Goal: Book appointment/travel/reservation

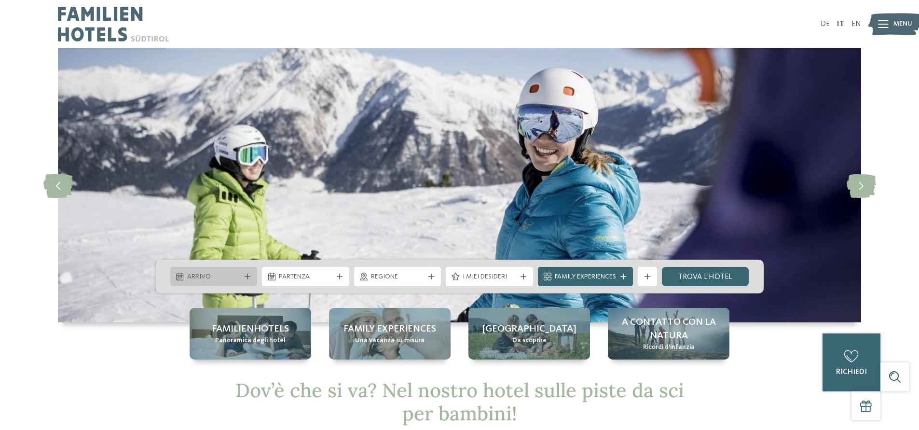
click at [241, 274] on div "Arrivo" at bounding box center [214, 276] width 58 height 11
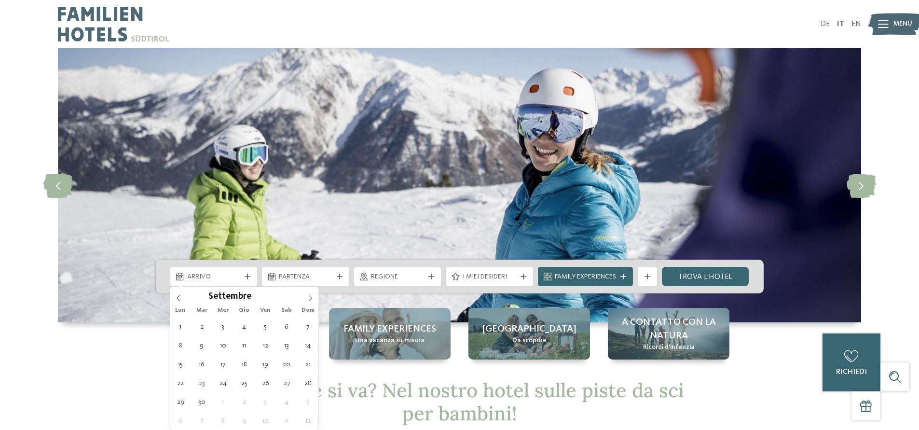
click at [309, 301] on span at bounding box center [310, 295] width 16 height 16
click at [308, 301] on span at bounding box center [310, 295] width 16 height 16
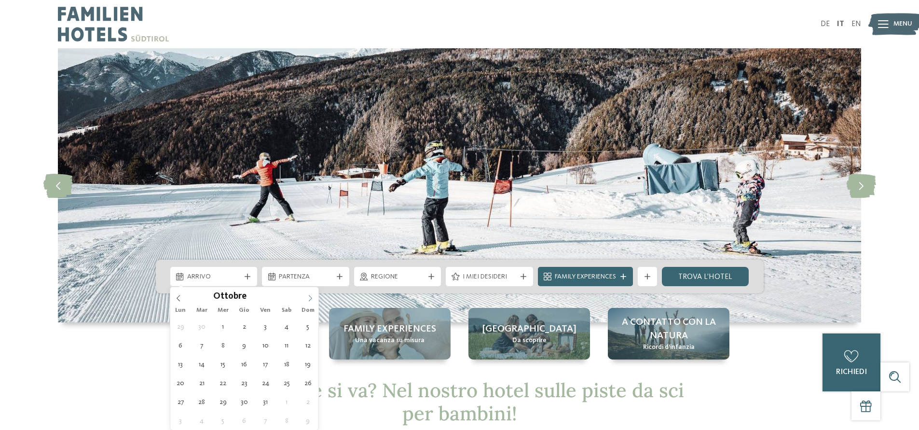
click at [308, 301] on span at bounding box center [310, 295] width 16 height 16
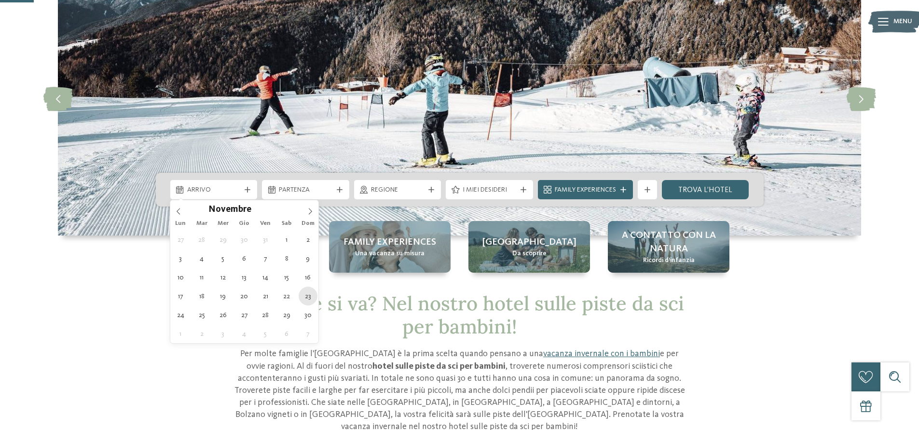
scroll to position [96, 0]
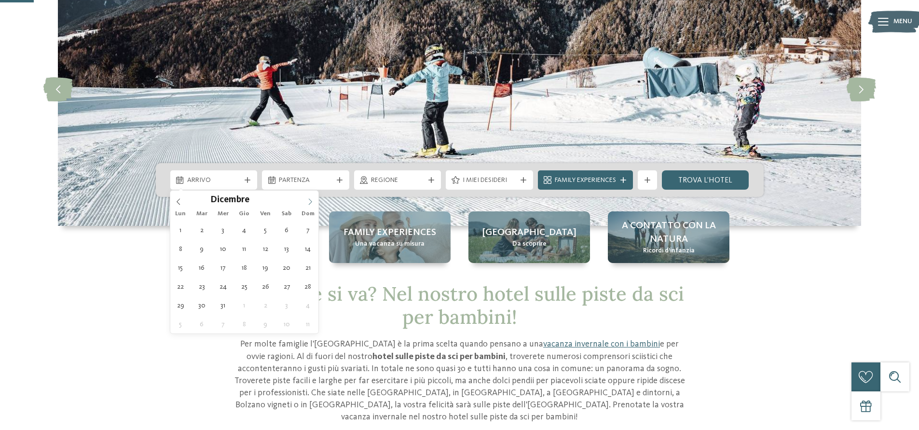
click at [306, 199] on span at bounding box center [310, 199] width 16 height 16
type input "****"
click at [306, 199] on span at bounding box center [310, 199] width 16 height 16
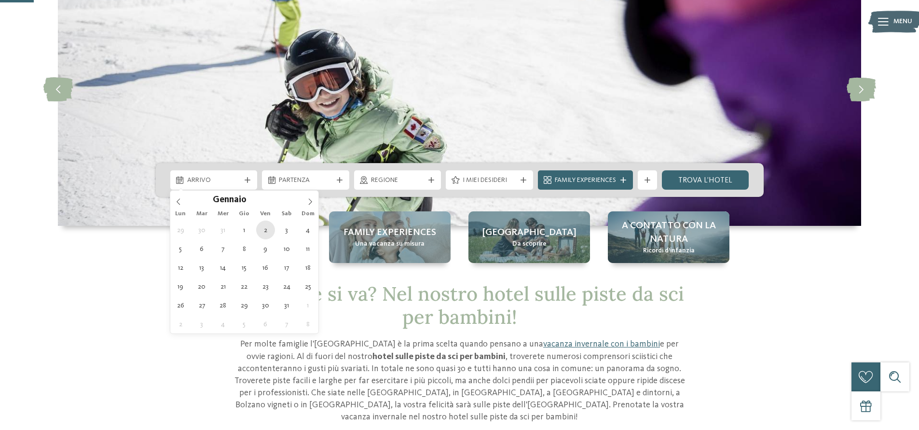
type div "[DATE]"
type input "****"
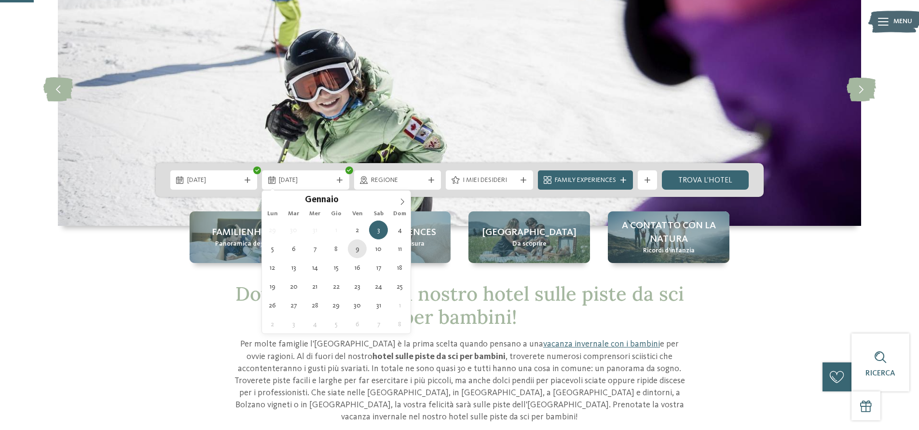
type div "[DATE]"
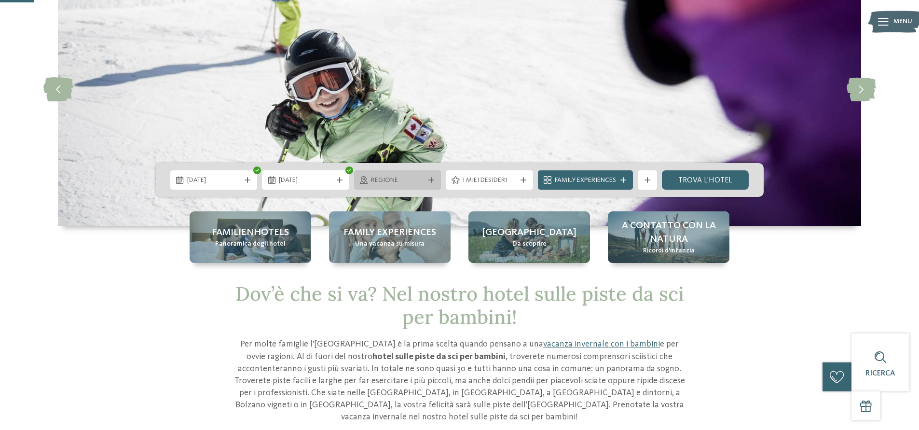
click at [403, 182] on span "Regione" at bounding box center [398, 181] width 54 height 10
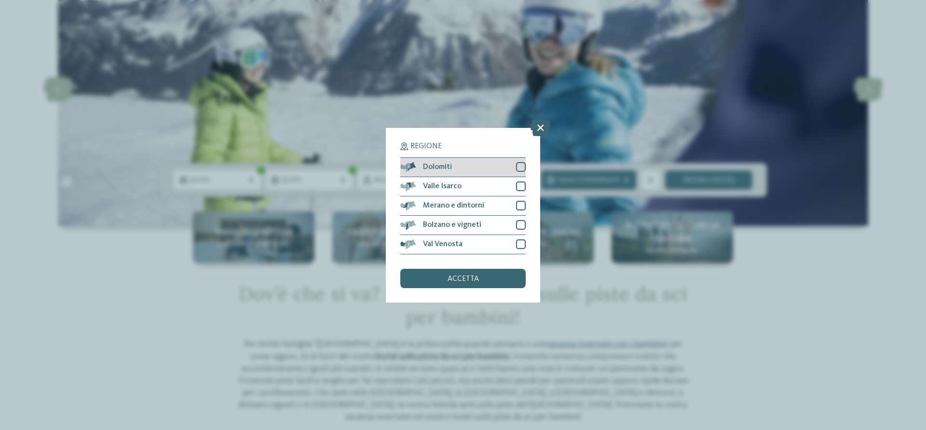
click at [522, 169] on div at bounding box center [521, 167] width 10 height 10
click at [518, 190] on div at bounding box center [521, 186] width 10 height 10
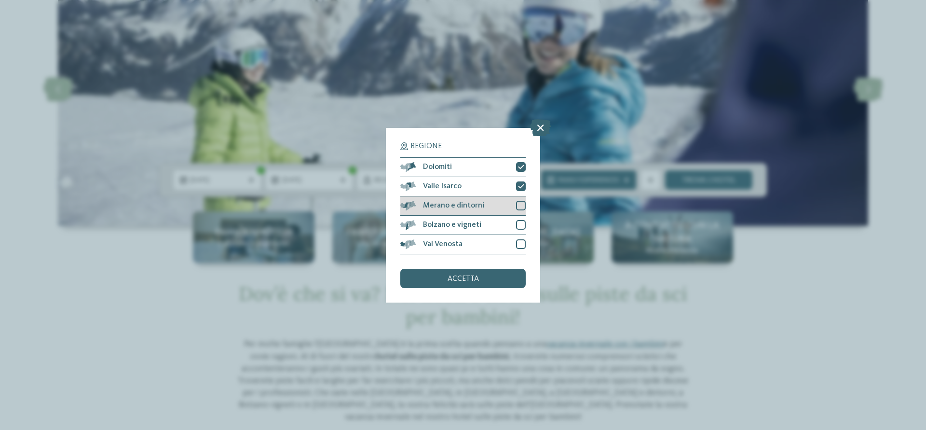
click at [519, 206] on div at bounding box center [521, 206] width 10 height 10
click at [520, 227] on div at bounding box center [521, 225] width 10 height 10
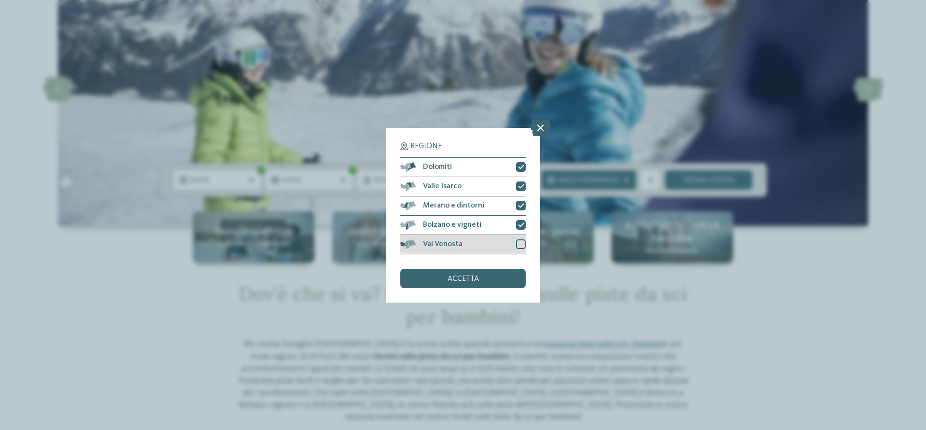
click at [521, 244] on div at bounding box center [521, 244] width 10 height 10
click at [465, 280] on span "accetta" at bounding box center [463, 279] width 31 height 8
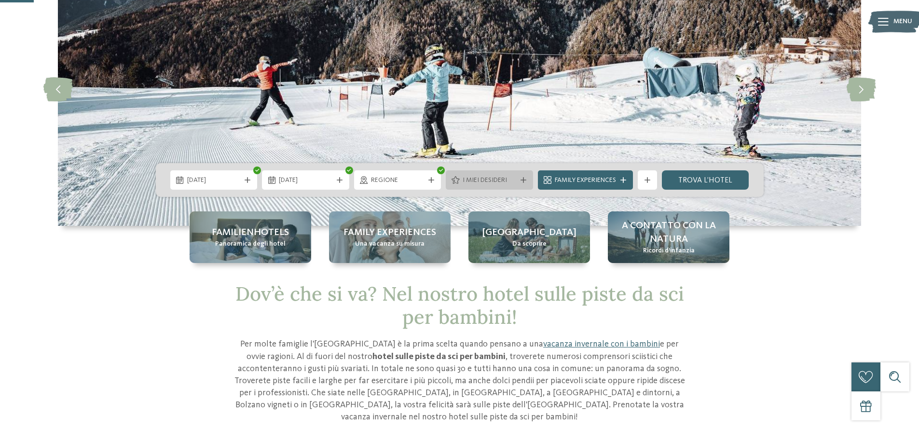
click at [510, 177] on span "I miei desideri" at bounding box center [490, 181] width 54 height 10
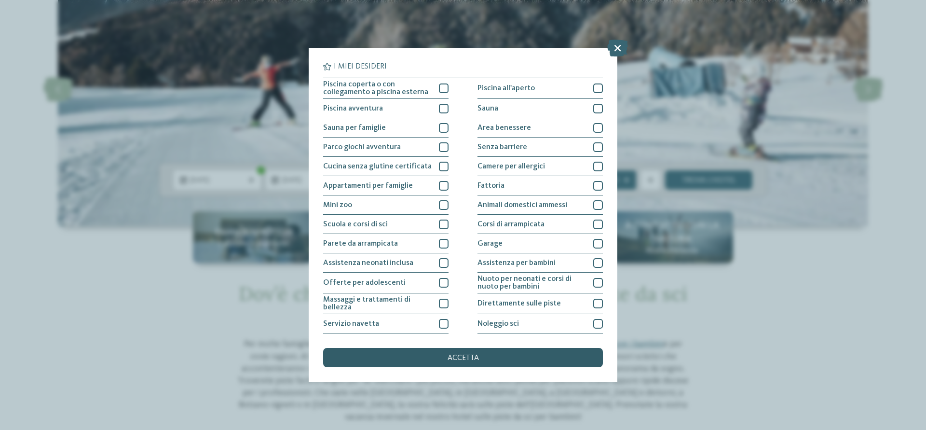
click at [494, 355] on div "accetta" at bounding box center [463, 357] width 280 height 19
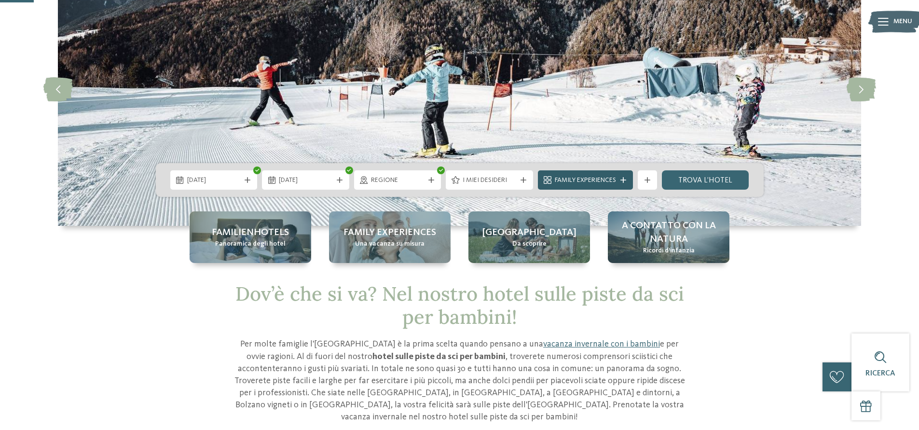
click at [617, 179] on div "Family Experiences" at bounding box center [585, 180] width 66 height 11
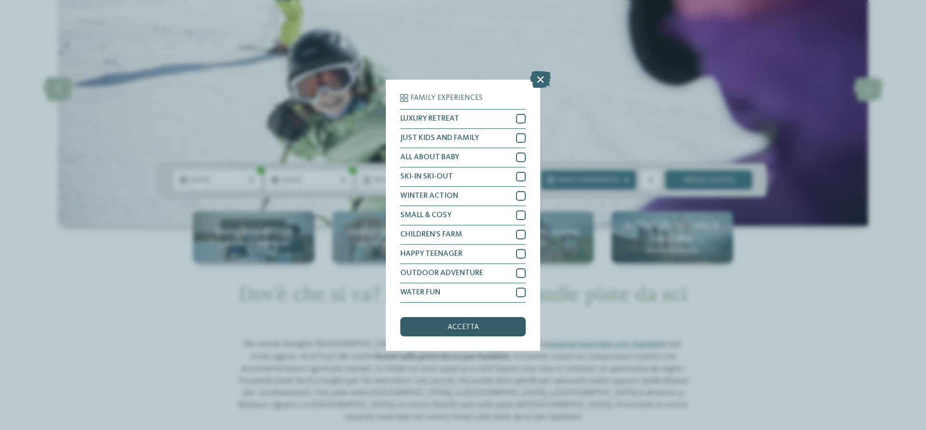
click at [445, 331] on div "accetta" at bounding box center [462, 326] width 125 height 19
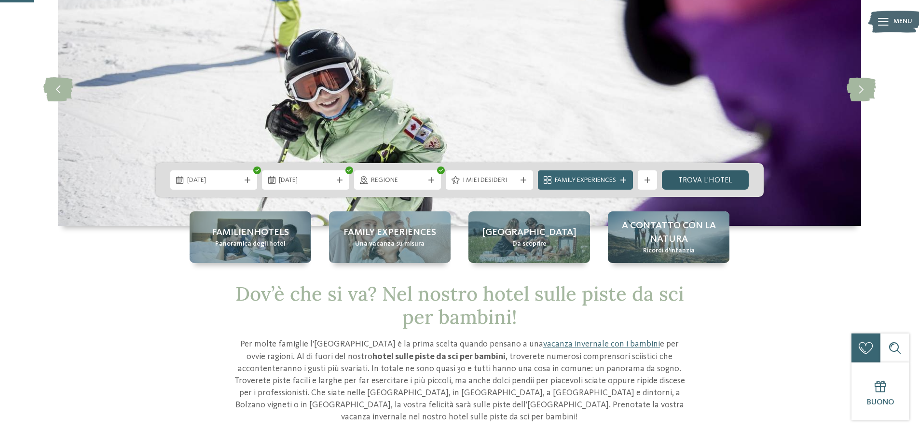
click at [705, 178] on link "trova l’hotel" at bounding box center [705, 179] width 87 height 19
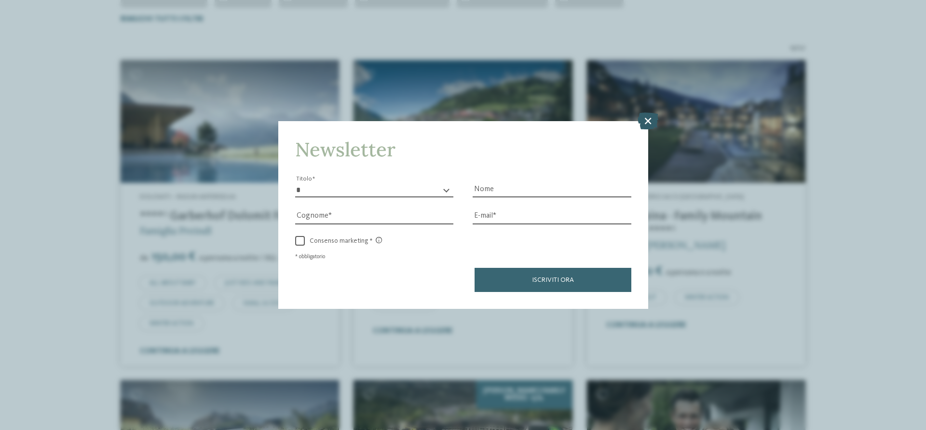
click at [649, 122] on icon at bounding box center [648, 120] width 21 height 17
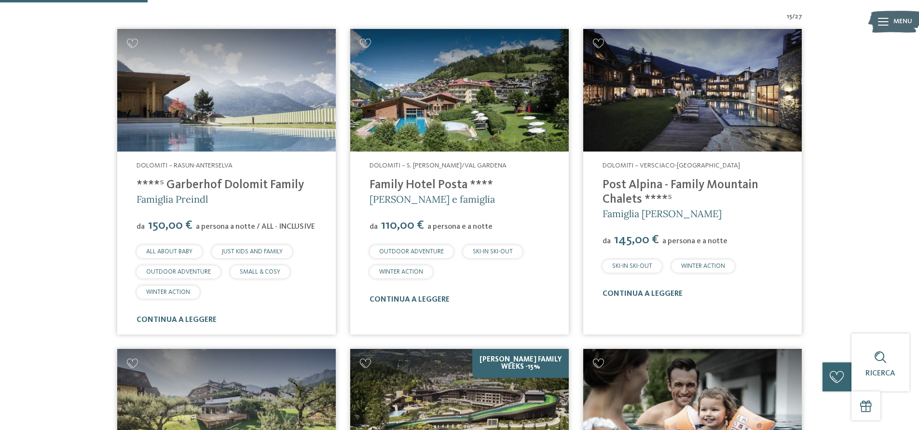
scroll to position [365, 0]
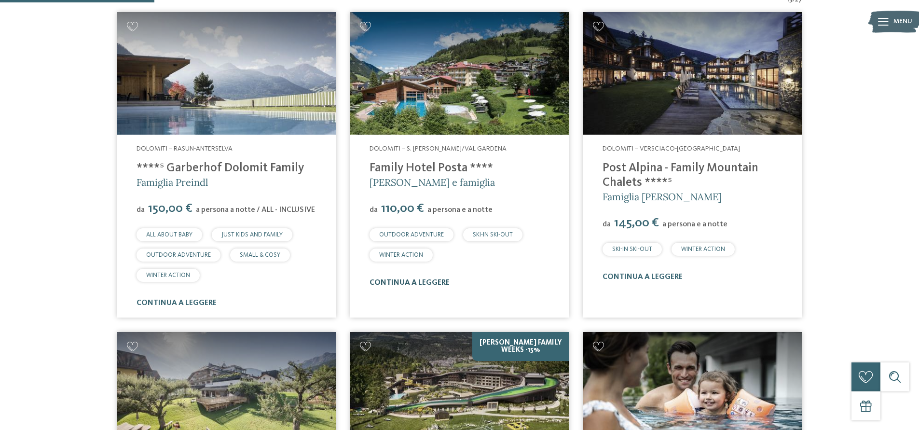
click at [406, 282] on link "continua a leggere" at bounding box center [410, 283] width 80 height 8
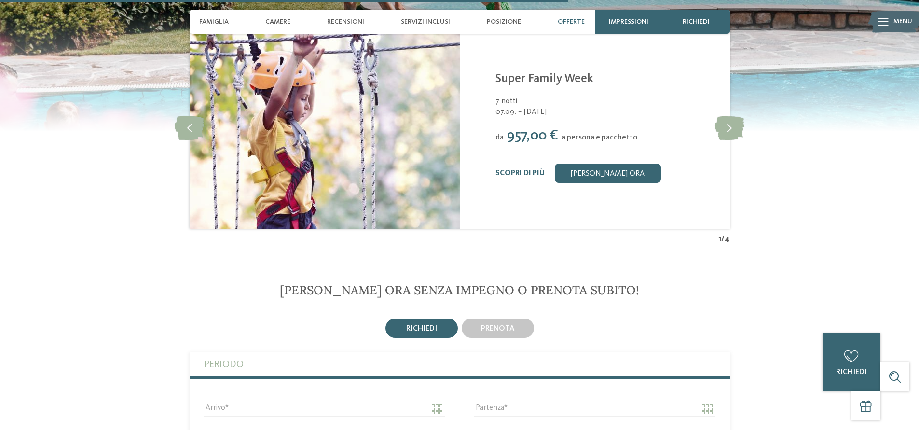
scroll to position [1737, 0]
